Goal: Task Accomplishment & Management: Use online tool/utility

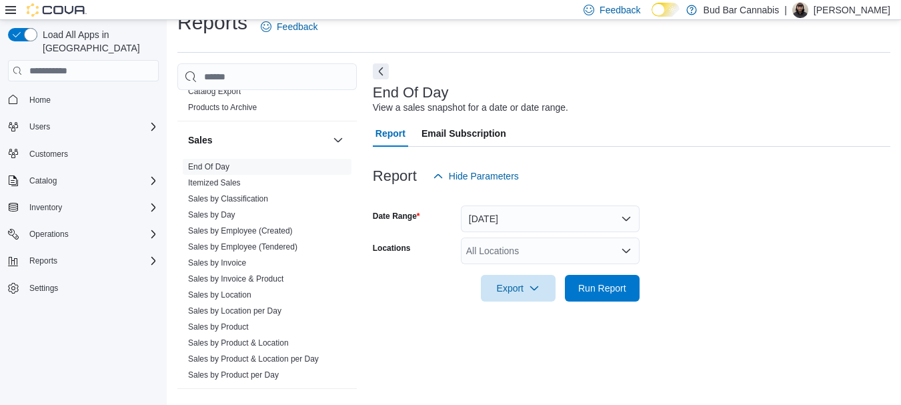
scroll to position [934, 0]
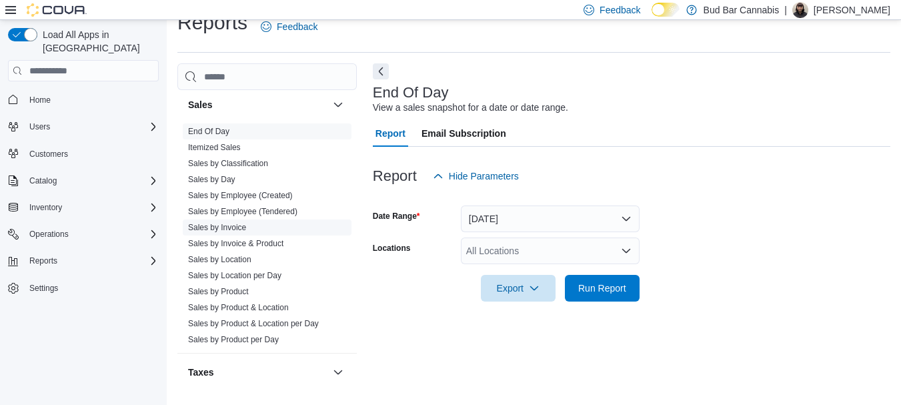
click at [257, 227] on span "Sales by Invoice" at bounding box center [267, 227] width 169 height 16
click at [235, 223] on link "Sales by Invoice" at bounding box center [217, 227] width 58 height 9
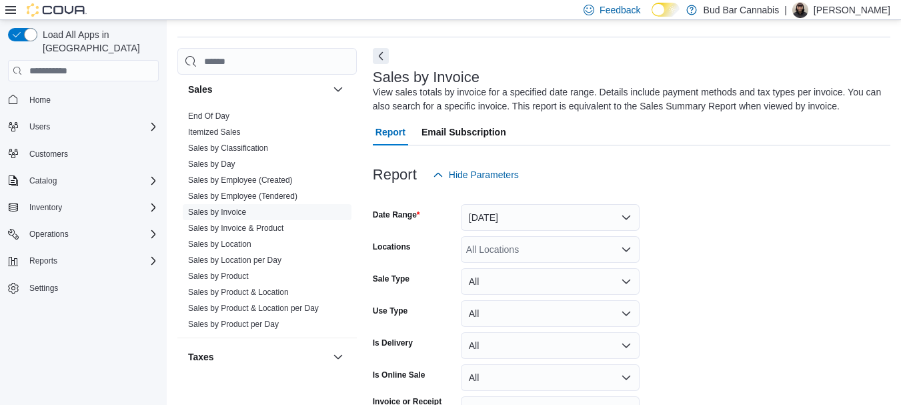
scroll to position [45, 0]
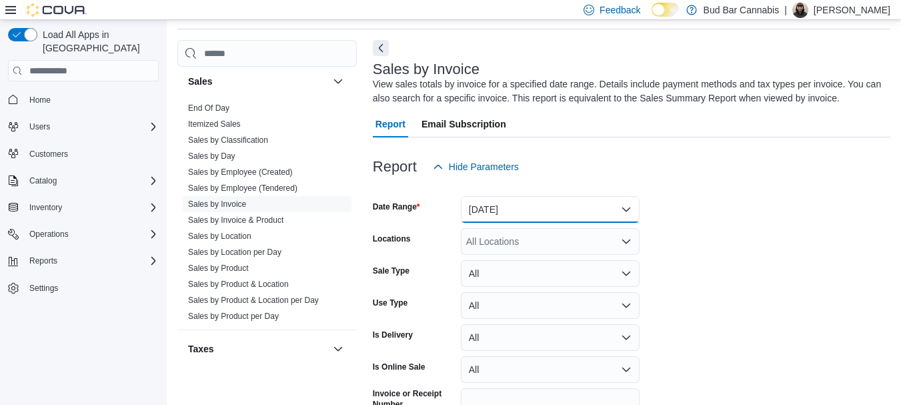
click at [510, 212] on button "Yesterday" at bounding box center [550, 209] width 179 height 27
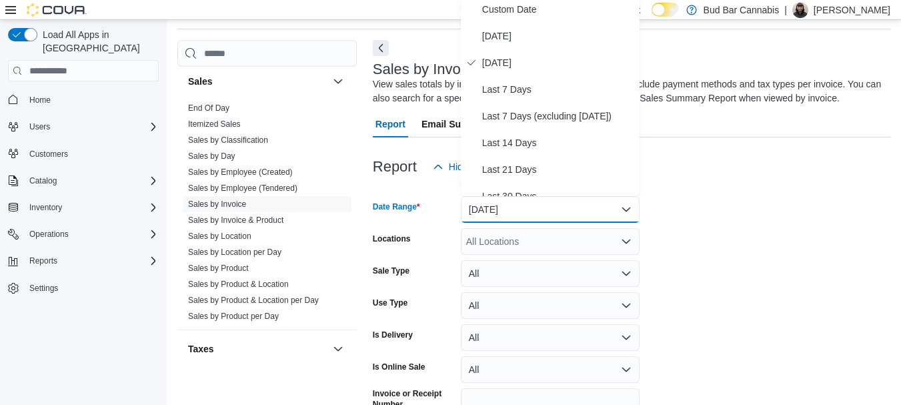
scroll to position [41, 0]
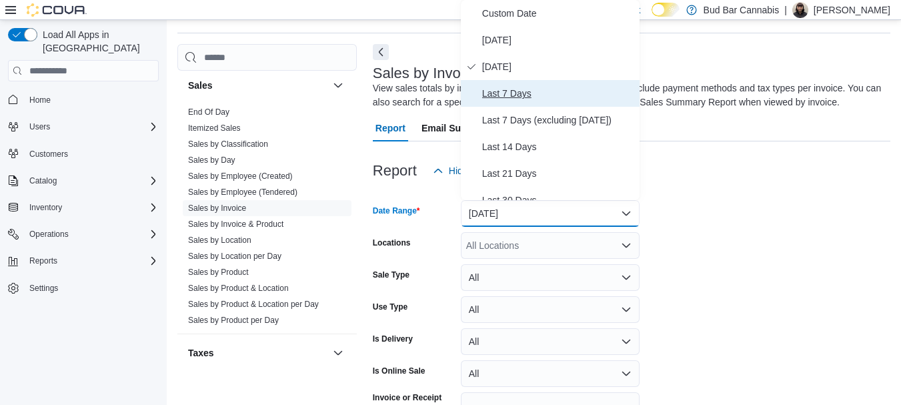
click at [525, 91] on span "Last 7 Days" at bounding box center [558, 93] width 152 height 16
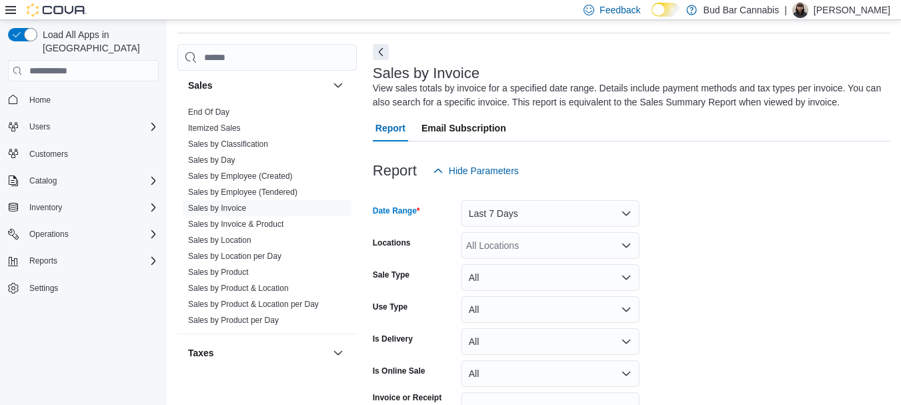
click at [521, 250] on div "All Locations" at bounding box center [550, 245] width 179 height 27
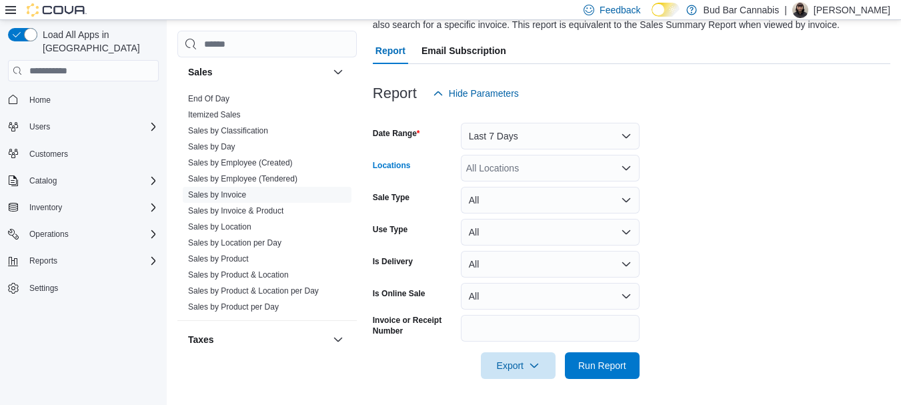
scroll to position [119, 0]
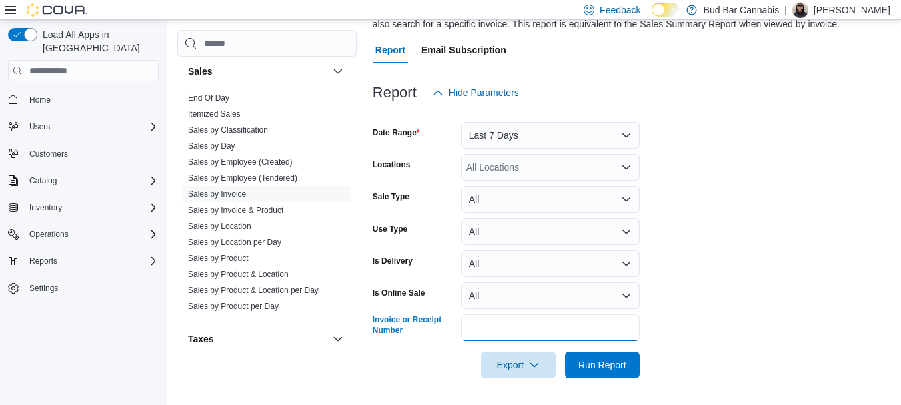
click at [540, 331] on input "Invoice or Receipt Number" at bounding box center [550, 327] width 179 height 27
type input "**********"
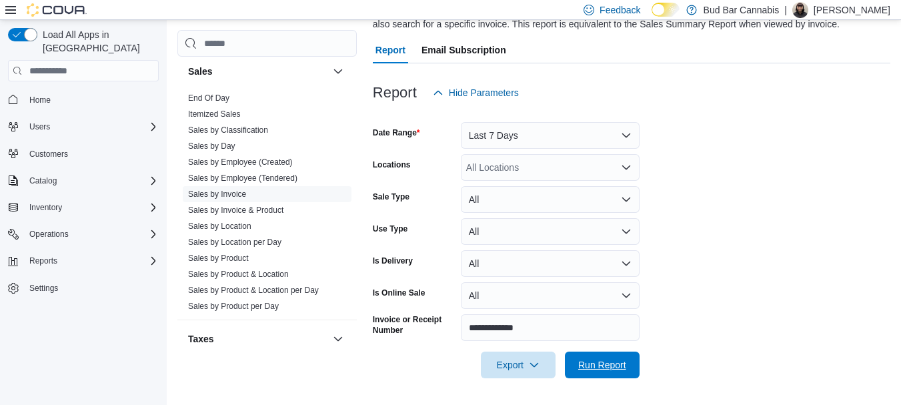
drag, startPoint x: 637, startPoint y: 377, endPoint x: 642, endPoint y: 368, distance: 9.8
click at [637, 374] on button "Run Report" at bounding box center [602, 364] width 75 height 27
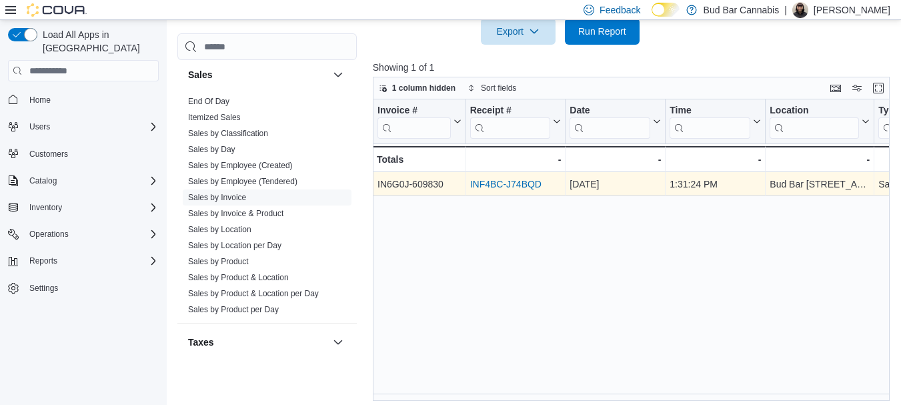
click at [522, 185] on link "INF4BC-J74BQD" at bounding box center [505, 184] width 71 height 11
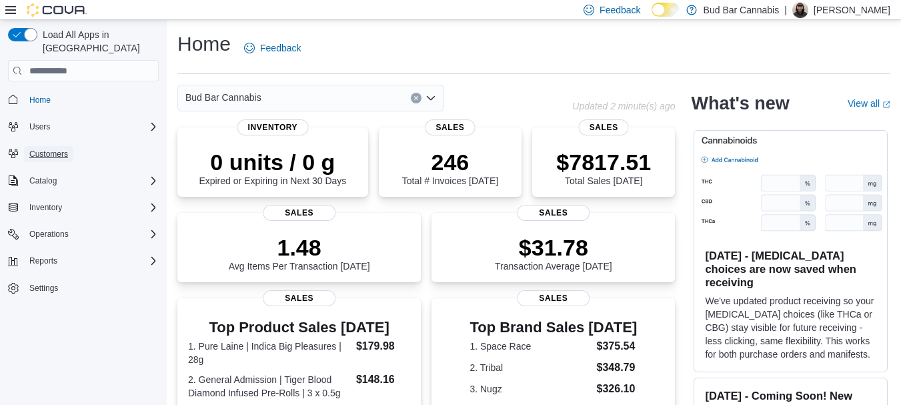
click at [64, 149] on span "Customers" at bounding box center [48, 154] width 39 height 11
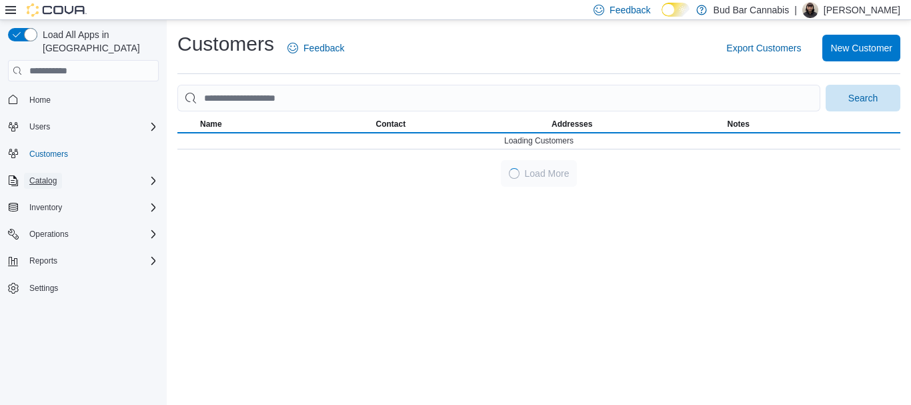
click at [58, 173] on button "Catalog" at bounding box center [43, 181] width 38 height 16
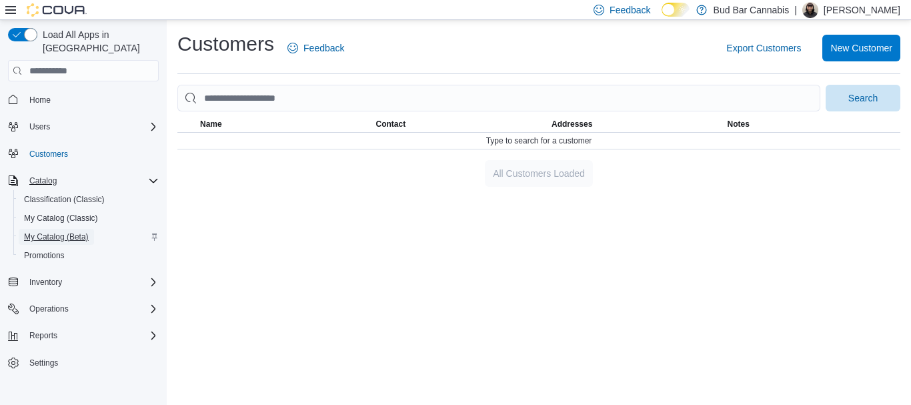
click at [81, 231] on span "My Catalog (Beta)" at bounding box center [56, 236] width 65 height 11
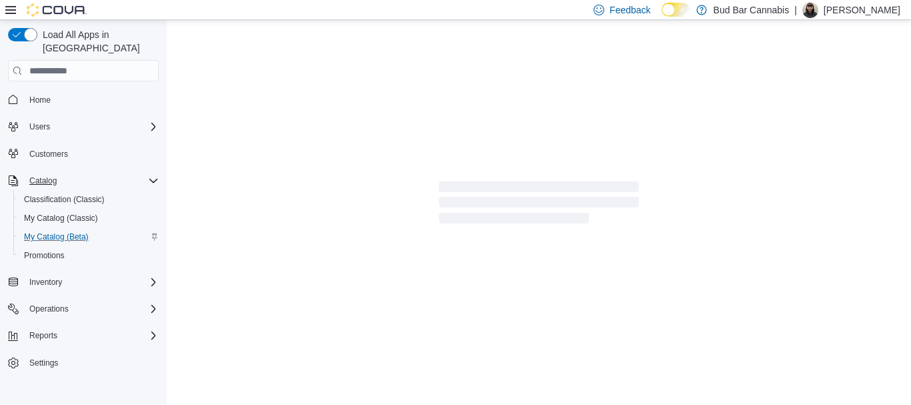
select select "**********"
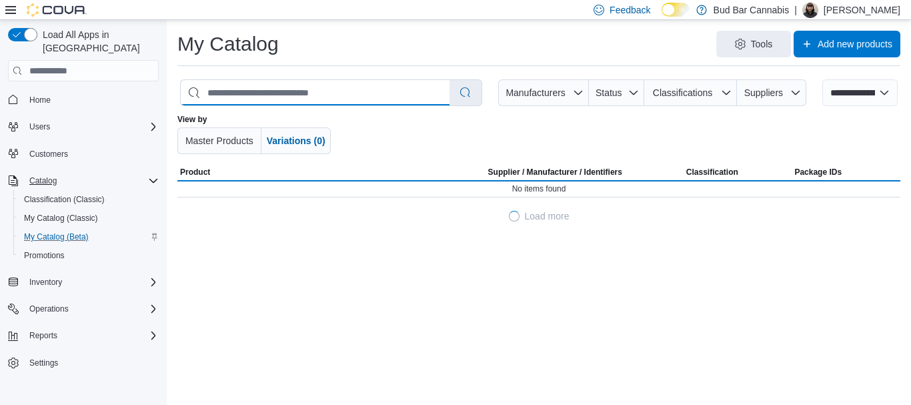
click at [280, 93] on input "search" at bounding box center [315, 92] width 269 height 25
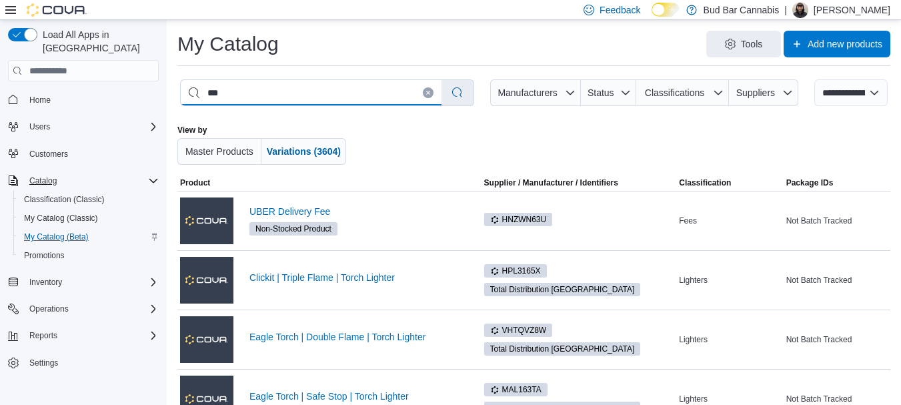
type input "****"
select select "*********"
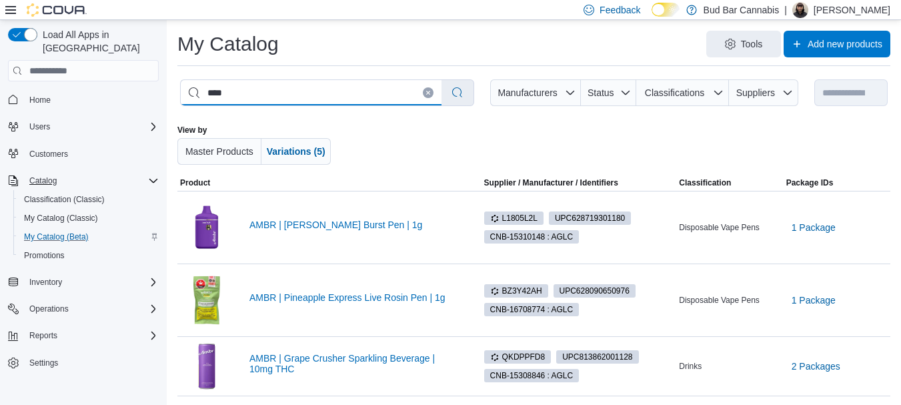
drag, startPoint x: 257, startPoint y: 90, endPoint x: 137, endPoint y: 86, distance: 120.1
click at [137, 86] on div "**********" at bounding box center [450, 302] width 901 height 564
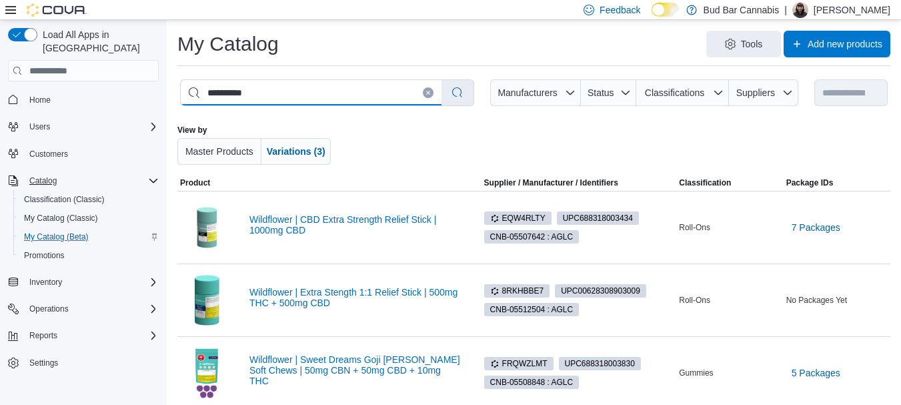
drag, startPoint x: 260, startPoint y: 96, endPoint x: 144, endPoint y: 88, distance: 116.3
click at [142, 94] on div "**********" at bounding box center [450, 236] width 901 height 432
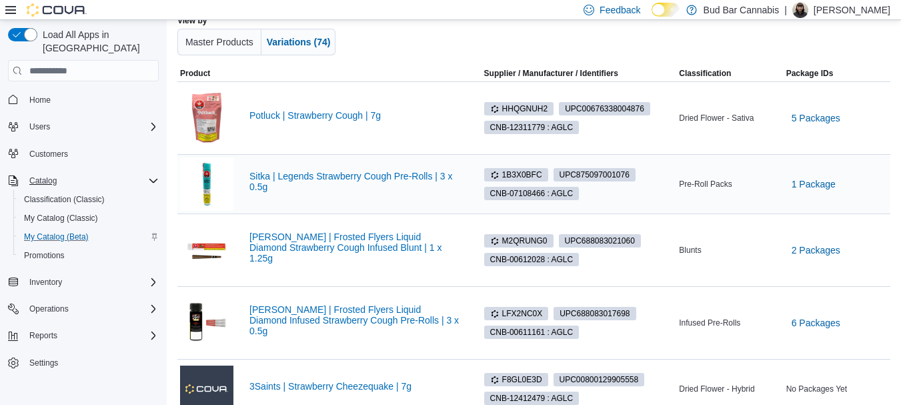
scroll to position [133, 0]
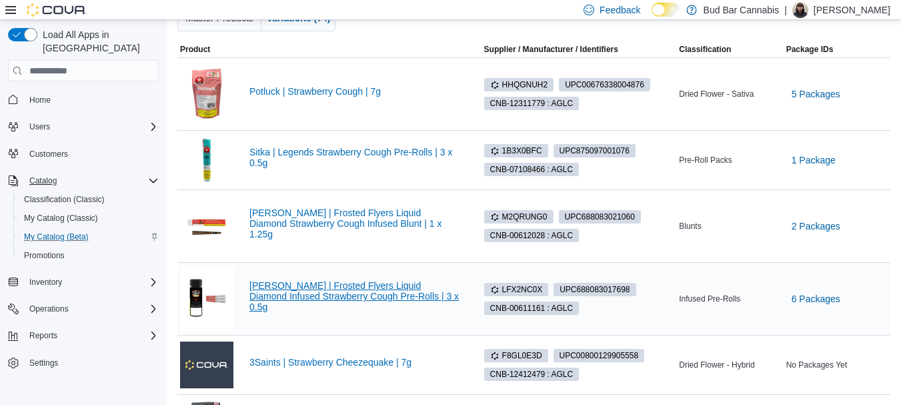
type input "**********"
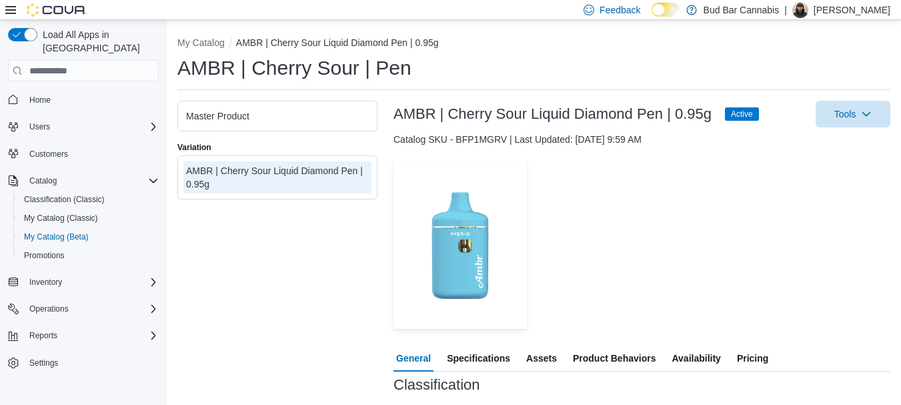
click at [711, 358] on span "Availability" at bounding box center [696, 358] width 49 height 27
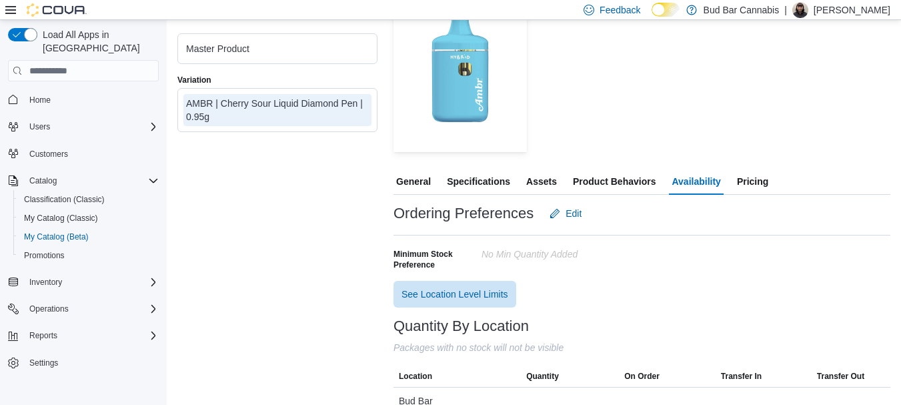
scroll to position [200, 0]
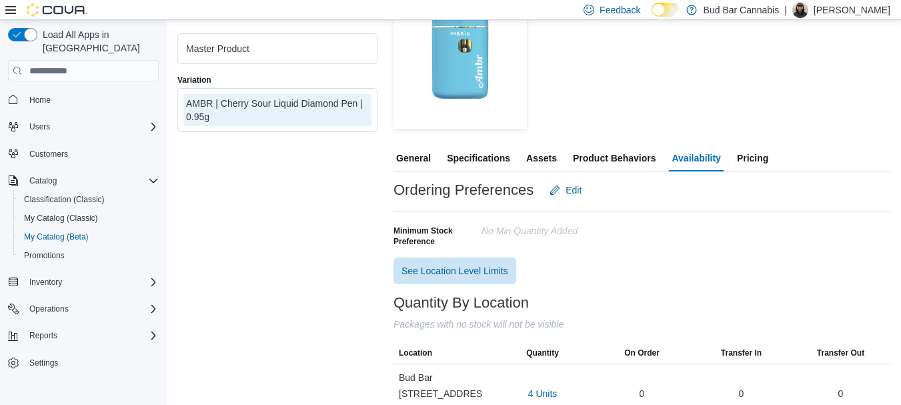
click at [745, 159] on span "Pricing" at bounding box center [752, 158] width 31 height 27
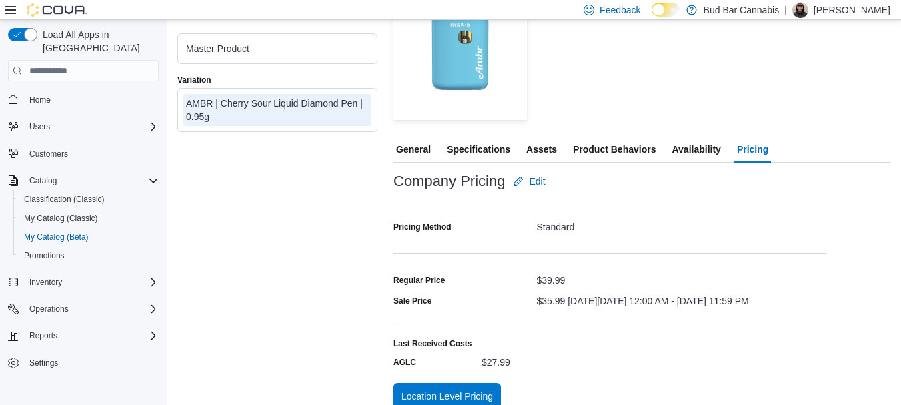
scroll to position [230, 0]
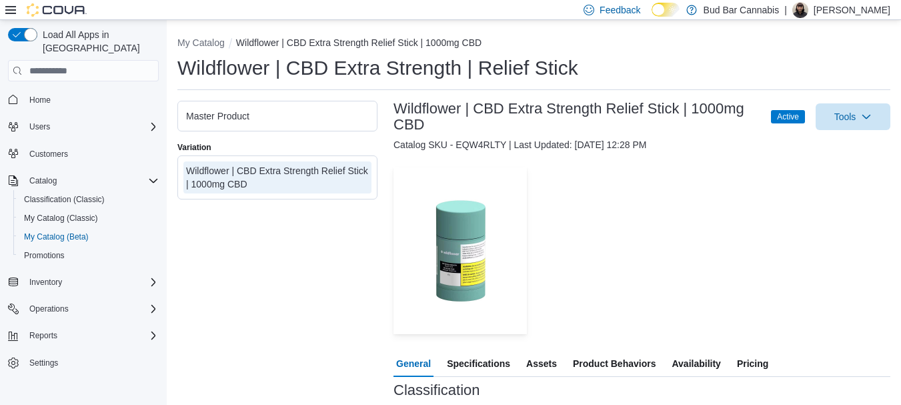
click at [747, 372] on span "Pricing" at bounding box center [752, 363] width 31 height 27
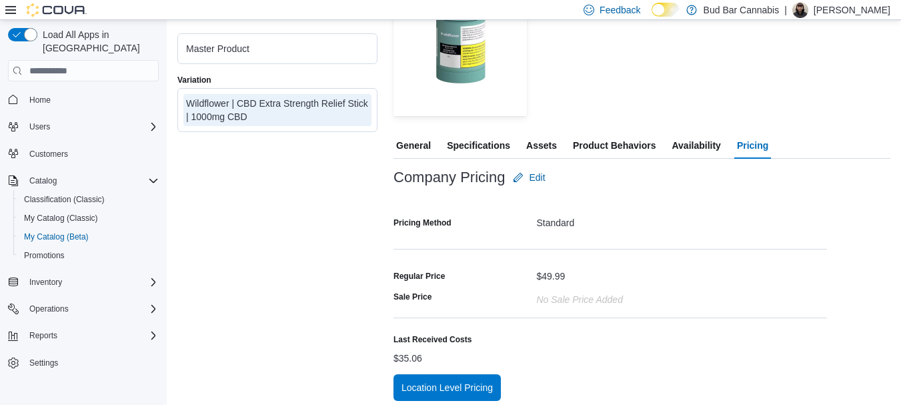
scroll to position [225, 0]
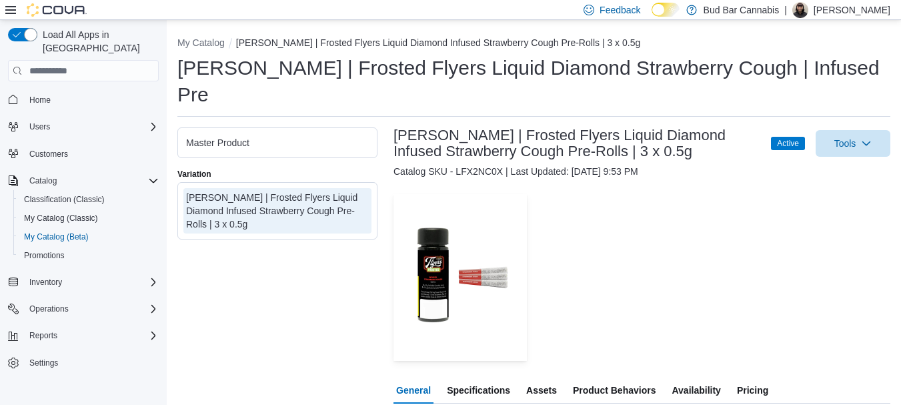
click at [754, 377] on span "Pricing" at bounding box center [752, 390] width 31 height 27
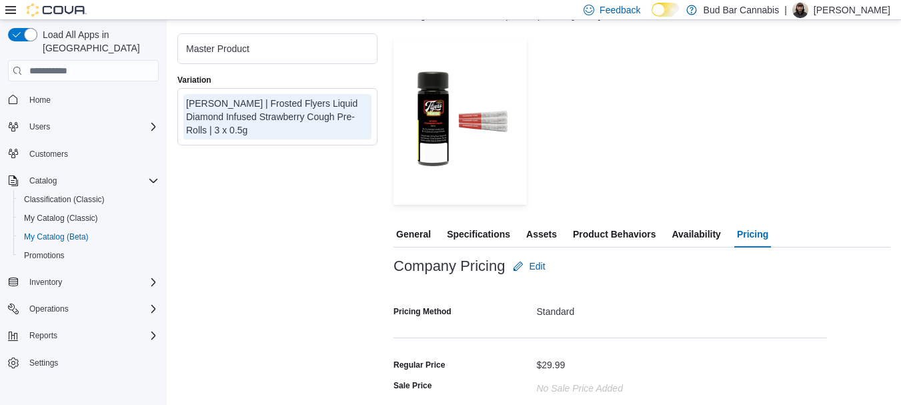
scroll to position [225, 0]
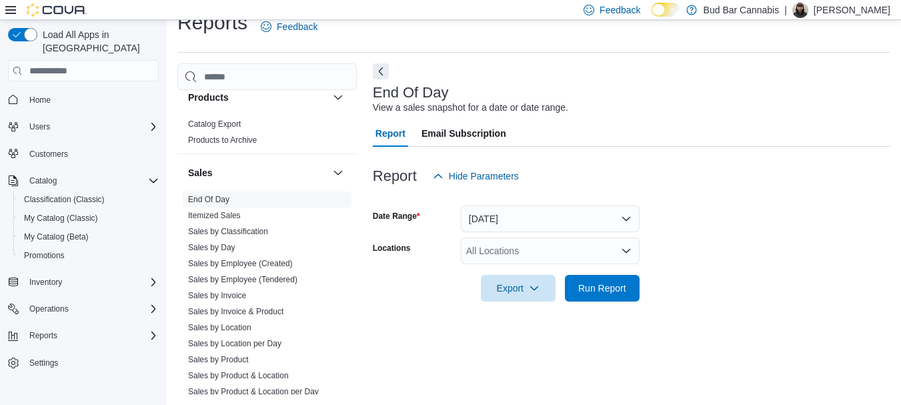
scroll to position [867, 0]
click at [245, 295] on link "Sales by Invoice" at bounding box center [217, 293] width 58 height 9
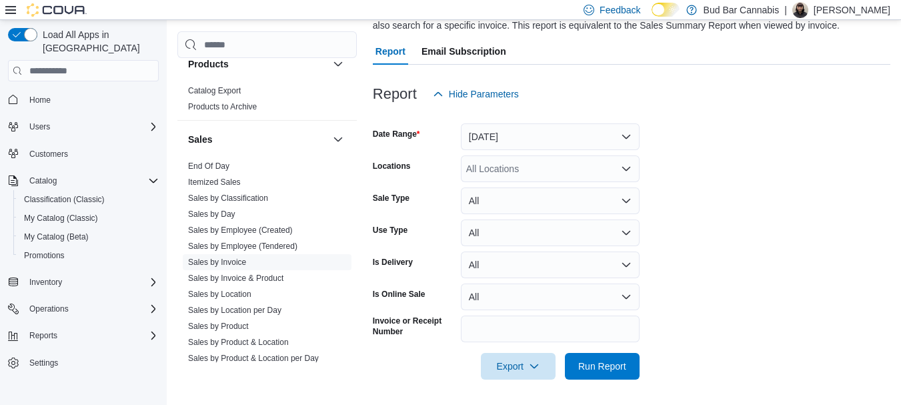
scroll to position [119, 0]
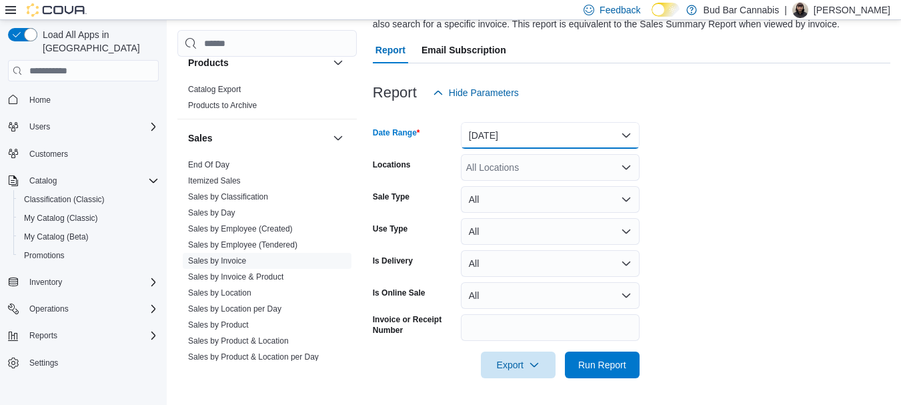
click at [532, 123] on button "Yesterday" at bounding box center [550, 135] width 179 height 27
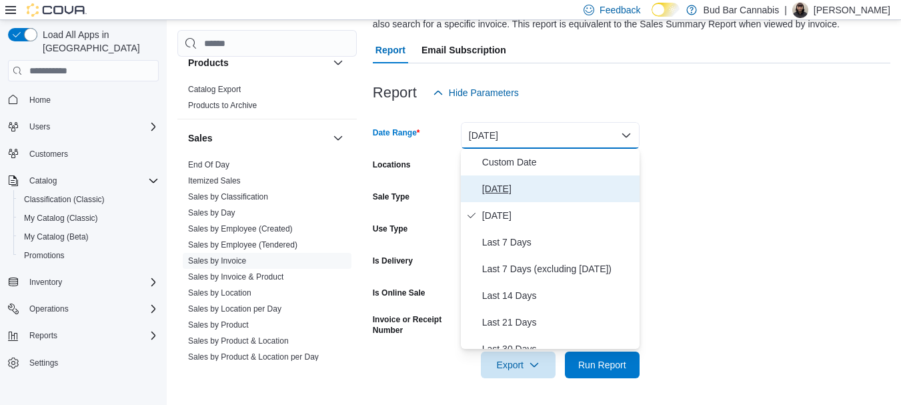
click at [504, 183] on span "Today" at bounding box center [558, 189] width 152 height 16
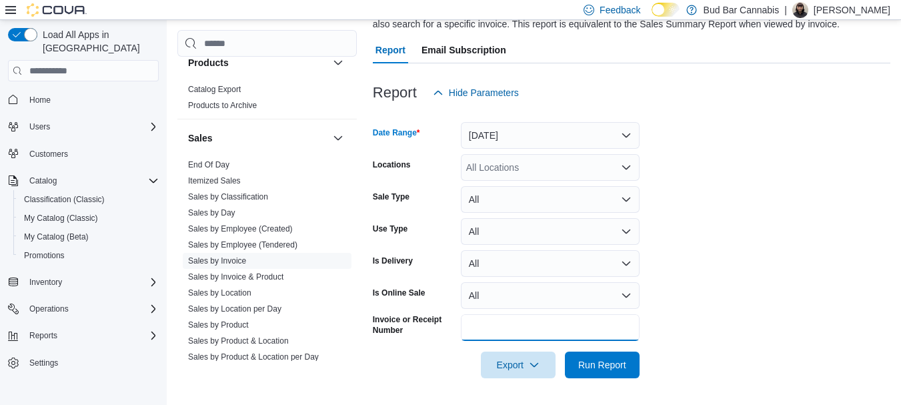
click at [517, 337] on input "Invoice or Receipt Number" at bounding box center [550, 327] width 179 height 27
type input "**********"
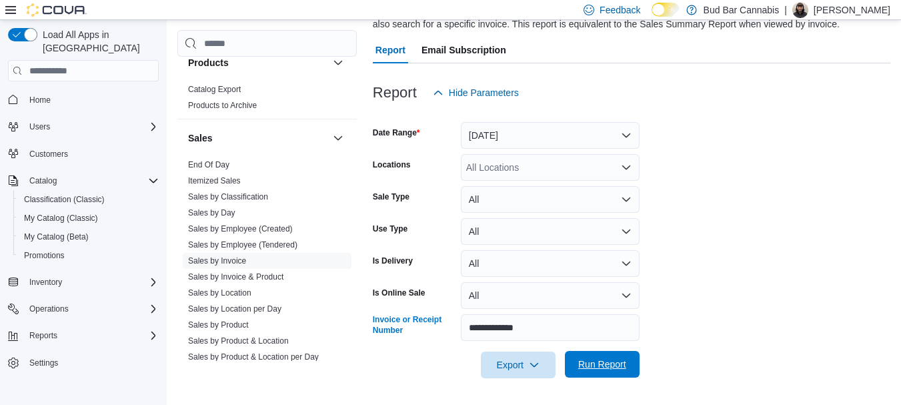
click at [631, 360] on span "Run Report" at bounding box center [602, 364] width 59 height 27
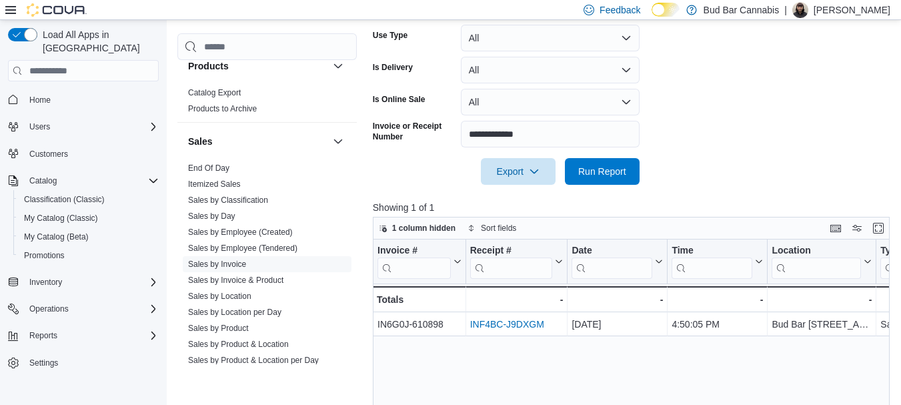
scroll to position [319, 0]
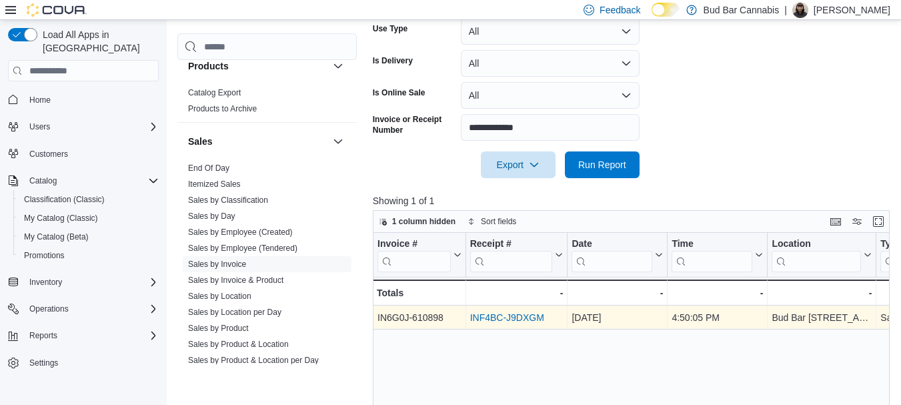
click at [533, 318] on link "INF4BC-J9DXGM" at bounding box center [507, 318] width 74 height 11
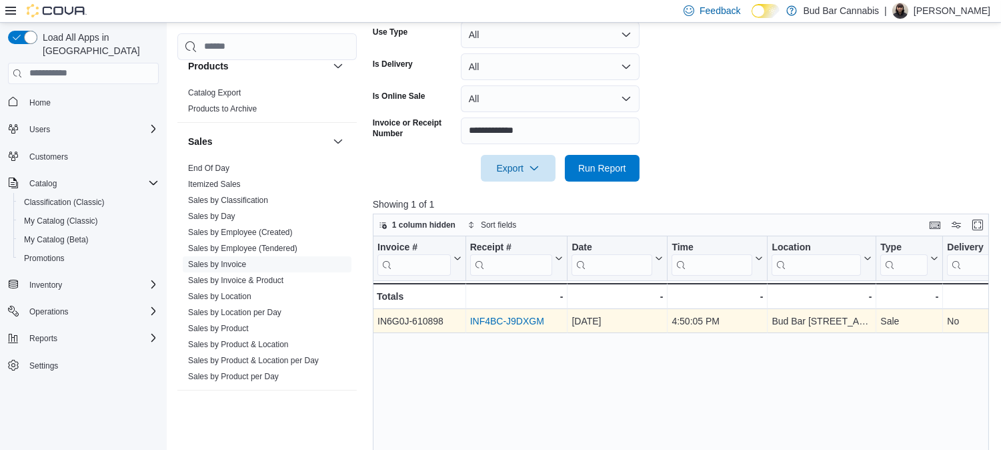
scroll to position [867, 0]
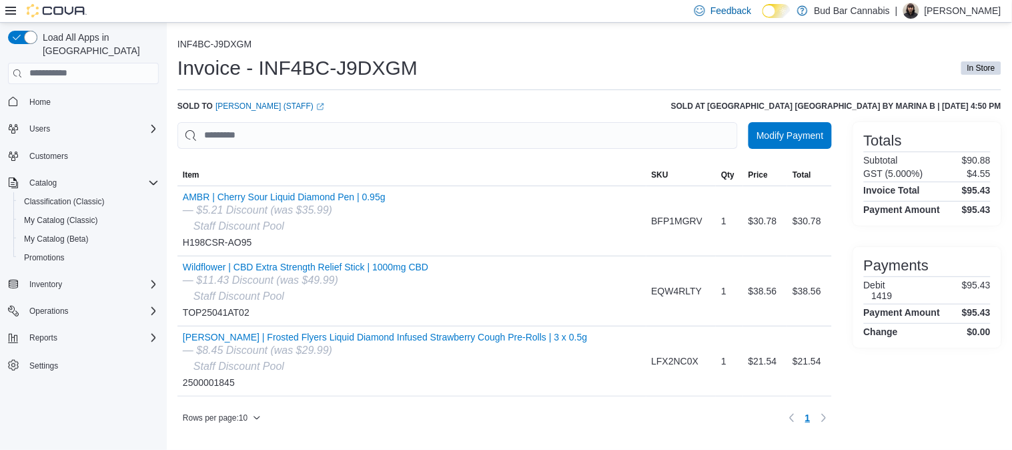
drag, startPoint x: 876, startPoint y: 1, endPoint x: 523, endPoint y: 417, distance: 546.0
click at [523, 404] on div "Rows per page : 10 Page 1 of 1 1" at bounding box center [504, 417] width 654 height 21
